Goal: Find specific page/section: Find specific page/section

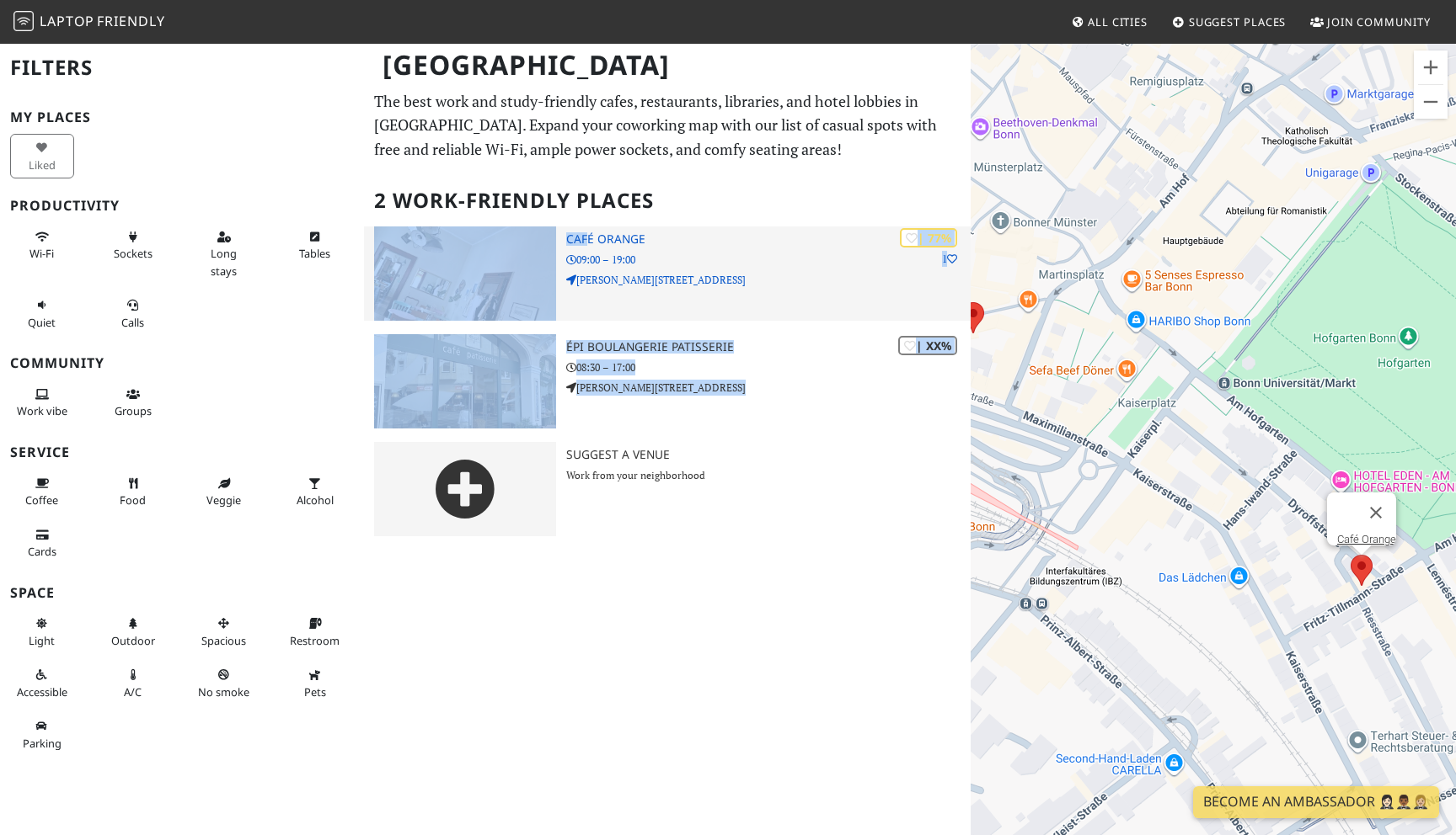
drag, startPoint x: 556, startPoint y: 219, endPoint x: 636, endPoint y: 241, distance: 83.0
click at [636, 241] on div "The best work and study-friendly cafes, restaurants, libraries, and hotel lobbi…" at bounding box center [667, 319] width 607 height 460
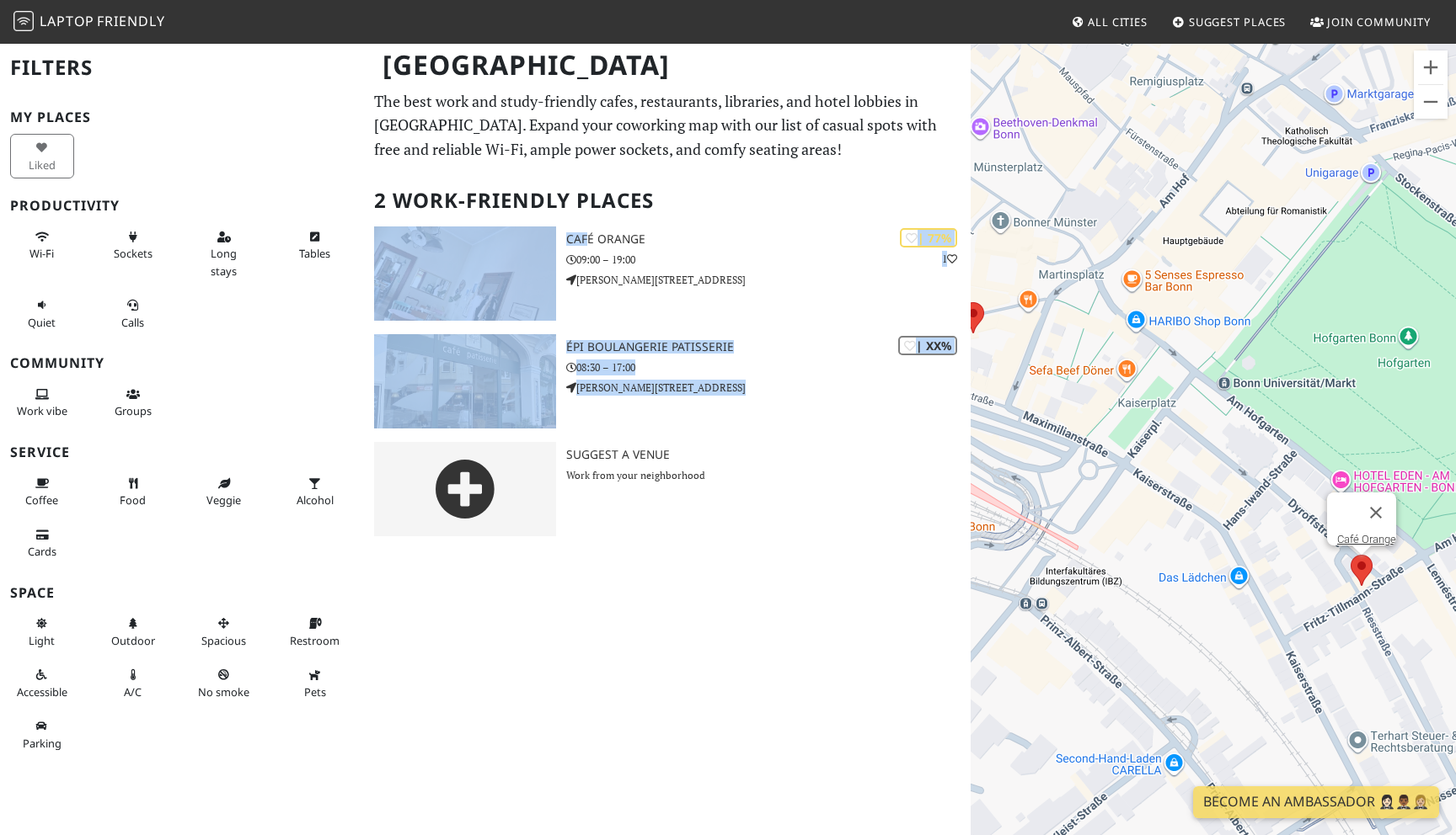
click at [696, 212] on h2 "2 Work-Friendly Places" at bounding box center [667, 200] width 586 height 51
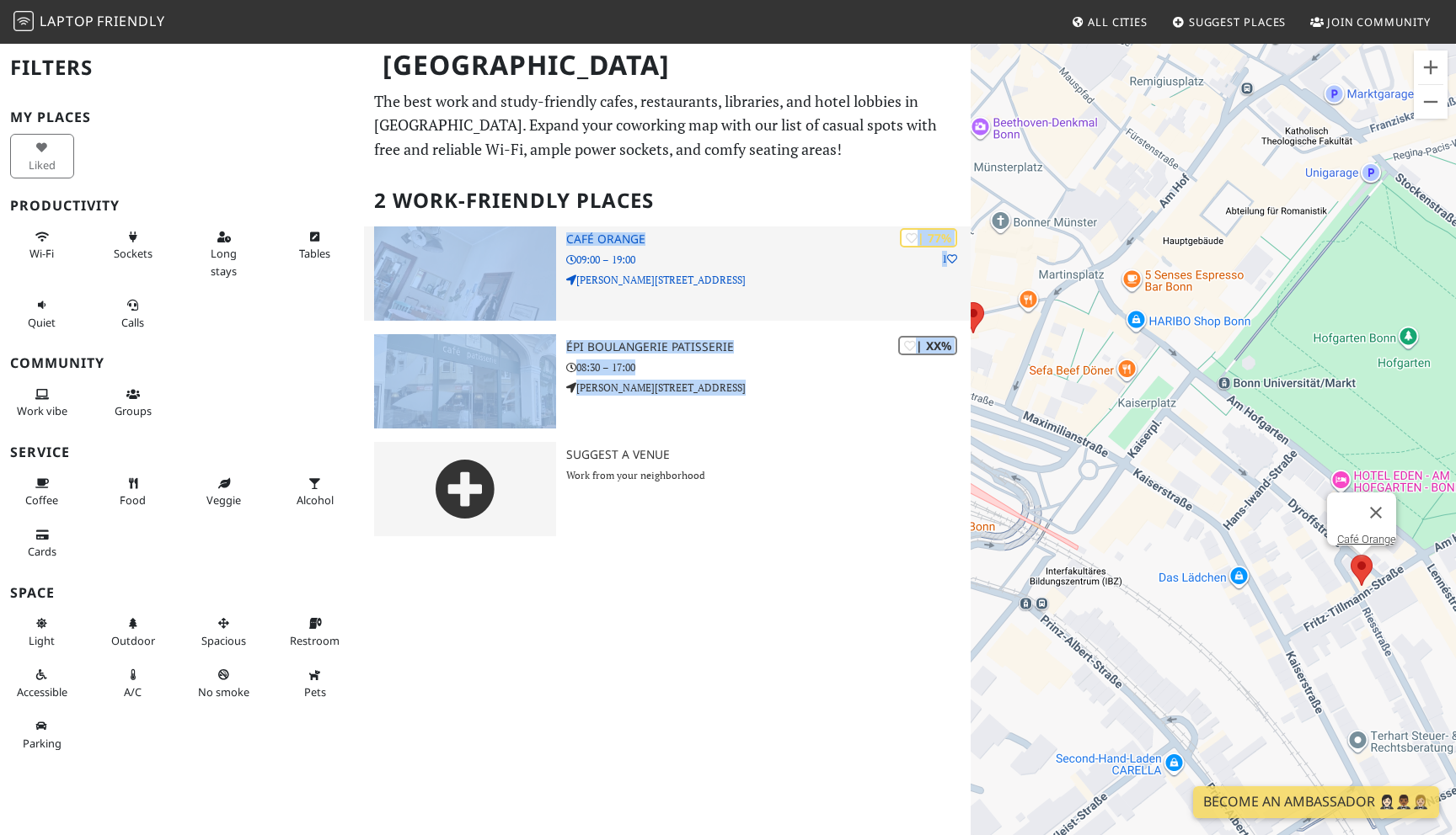
drag, startPoint x: 689, startPoint y: 230, endPoint x: 616, endPoint y: 238, distance: 73.4
click at [613, 239] on div "The best work and study-friendly cafes, restaurants, libraries, and hotel lobbi…" at bounding box center [667, 319] width 607 height 460
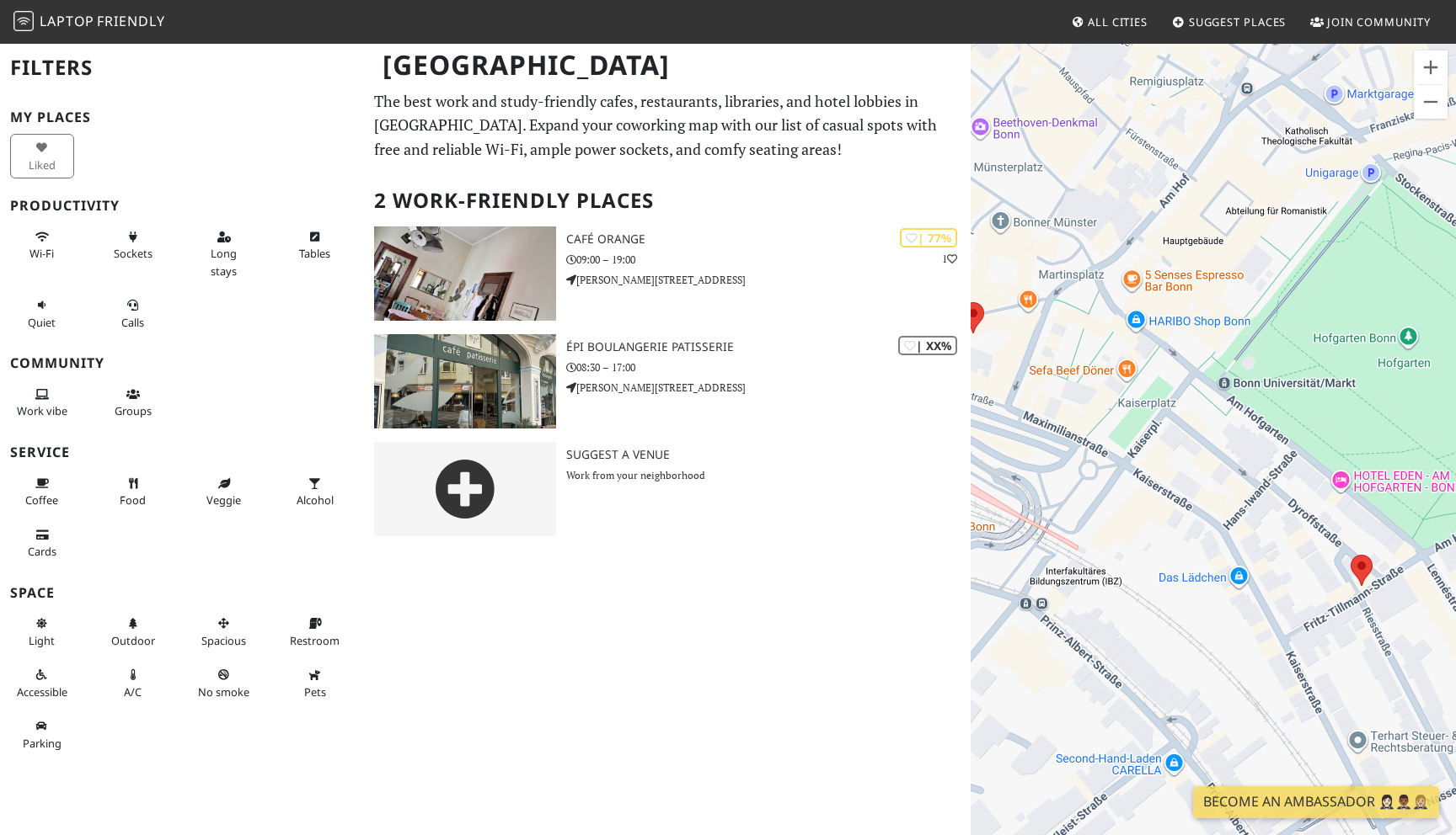
click at [707, 616] on div "[GEOGRAPHIC_DATA] Filters My Places Liked Productivity Wi-Fi Sockets Long stays…" at bounding box center [728, 438] width 1456 height 793
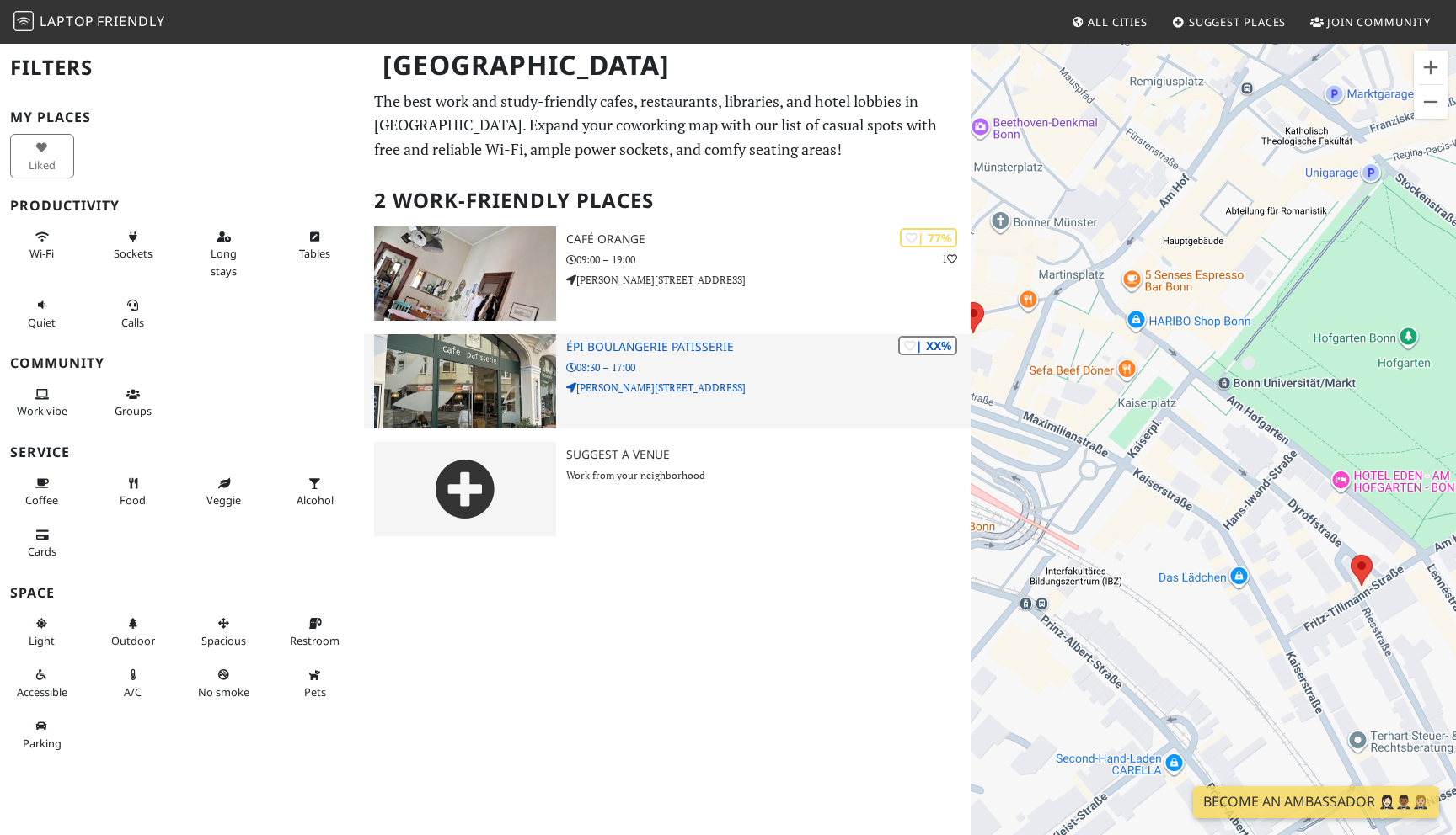
click at [538, 331] on div "| XX% épi boulangerie patisserie 08:30 – 17:00 [PERSON_NAME][STREET_ADDRESS] | …" at bounding box center [667, 335] width 586 height 216
click at [619, 346] on h3 "épi boulangerie patisserie" at bounding box center [768, 347] width 405 height 14
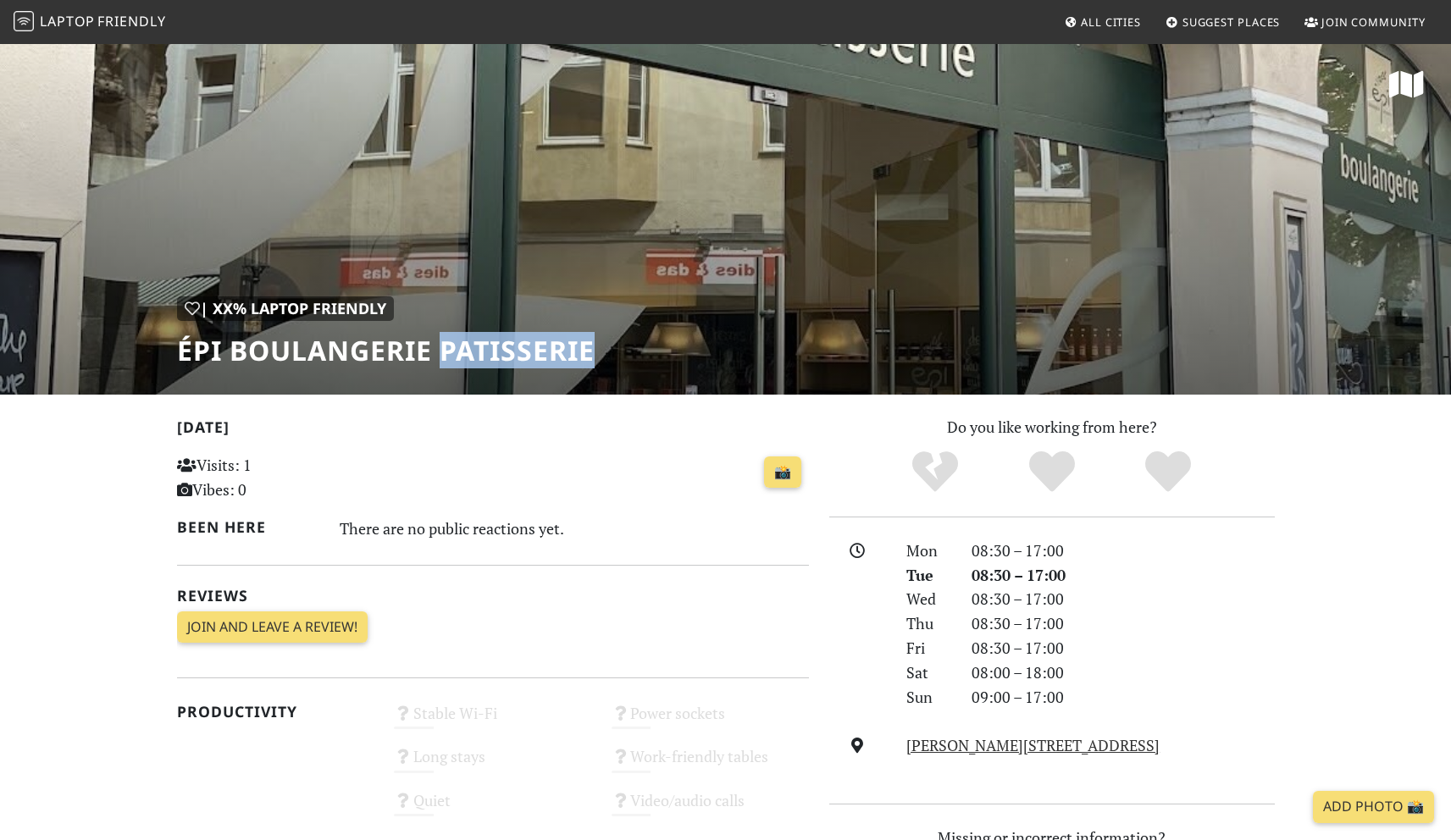
click at [512, 354] on h1 "épi boulangerie patisserie" at bounding box center [385, 351] width 417 height 32
